Goal: Information Seeking & Learning: Learn about a topic

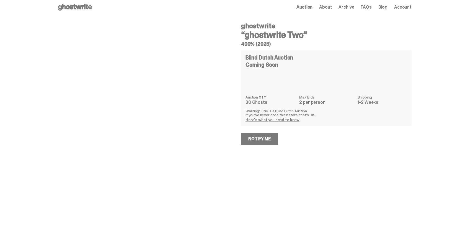
scroll to position [4, 0]
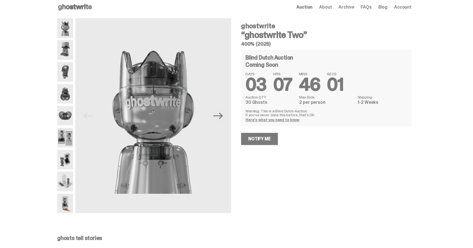
click at [68, 50] on img at bounding box center [65, 50] width 16 height 20
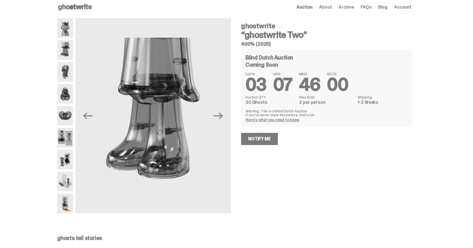
click at [65, 77] on img at bounding box center [65, 72] width 16 height 20
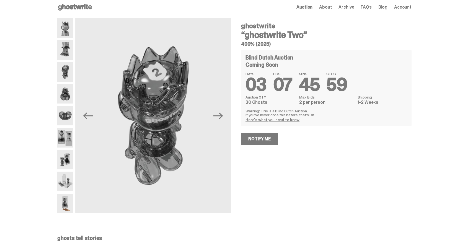
click at [68, 91] on img at bounding box center [65, 94] width 16 height 20
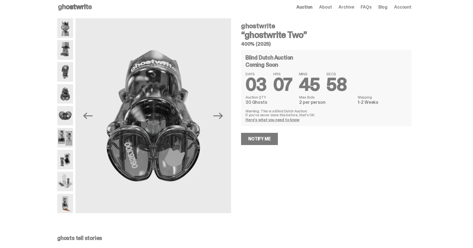
click at [68, 115] on img at bounding box center [65, 116] width 16 height 20
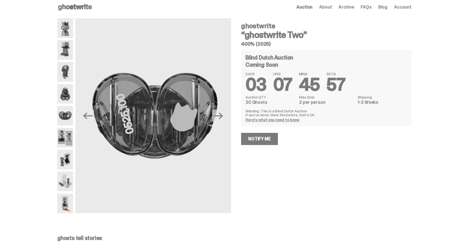
click at [70, 136] on img at bounding box center [65, 138] width 16 height 20
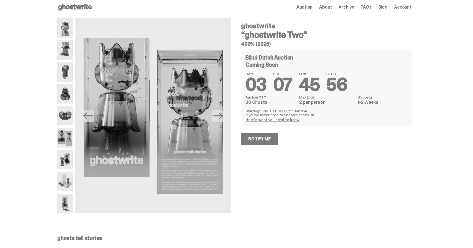
click at [71, 162] on img at bounding box center [65, 160] width 16 height 20
